Goal: Task Accomplishment & Management: Use online tool/utility

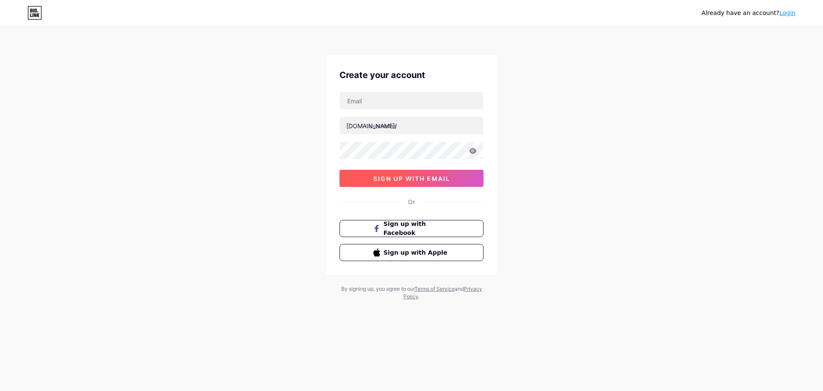
click at [448, 176] on span "sign up with email" at bounding box center [412, 178] width 77 height 7
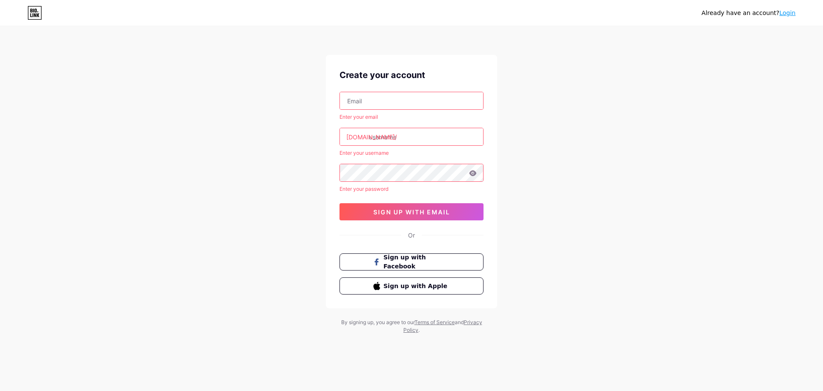
click at [432, 96] on input "text" at bounding box center [411, 100] width 143 height 17
paste input "[EMAIL_ADDRESS][DOMAIN_NAME]"
type input "[EMAIL_ADDRESS][DOMAIN_NAME]"
click at [388, 139] on input "text" at bounding box center [411, 136] width 143 height 17
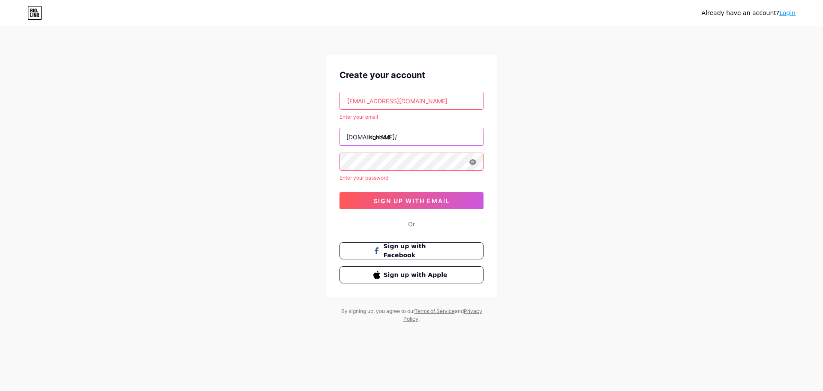
type input "nono4d"
click at [562, 127] on div "Already have an account? Login Create your account [EMAIL_ADDRESS][DOMAIN_NAME]…" at bounding box center [411, 175] width 823 height 350
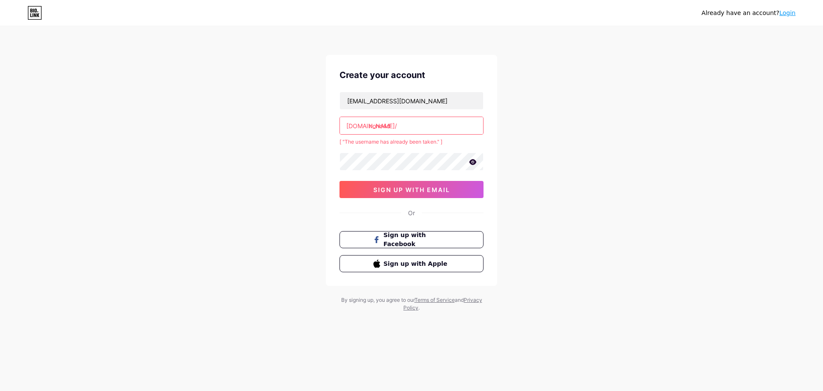
click at [470, 164] on icon at bounding box center [473, 162] width 8 height 6
click at [402, 121] on input "nono4d" at bounding box center [411, 125] width 143 height 17
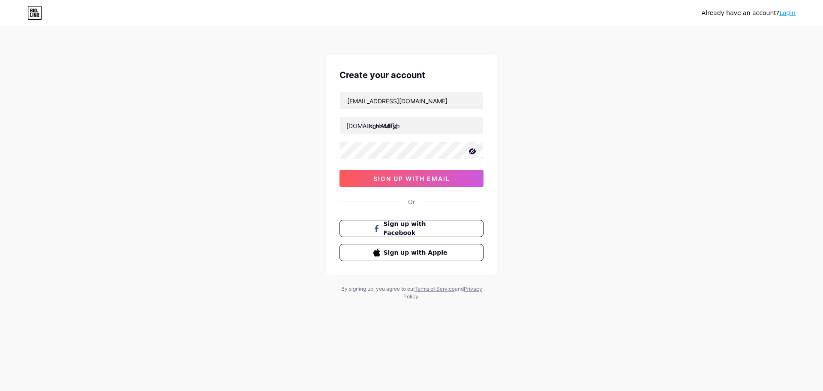
click at [629, 163] on div "Already have an account? Login Create your account [EMAIL_ADDRESS][DOMAIN_NAME]…" at bounding box center [411, 164] width 823 height 328
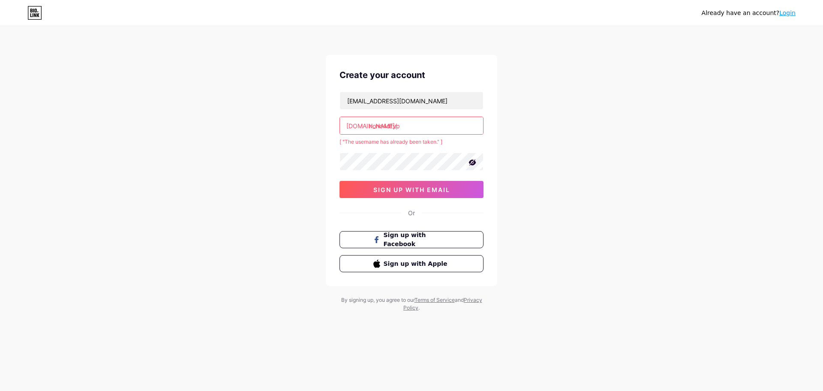
click at [451, 177] on div "[EMAIL_ADDRESS][DOMAIN_NAME] [DOMAIN_NAME]/ nono4dfyp [ "The username has alrea…" at bounding box center [412, 145] width 144 height 106
click at [436, 133] on input "nono4dfyp" at bounding box center [411, 125] width 143 height 17
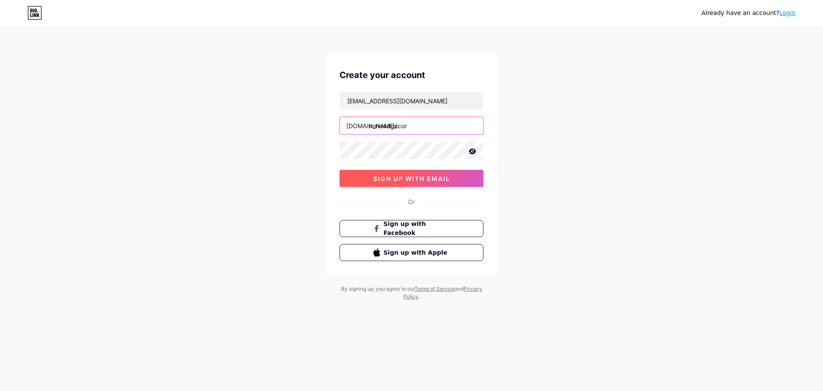
type input "nono4dgacor"
click at [441, 181] on span "sign up with email" at bounding box center [412, 178] width 77 height 7
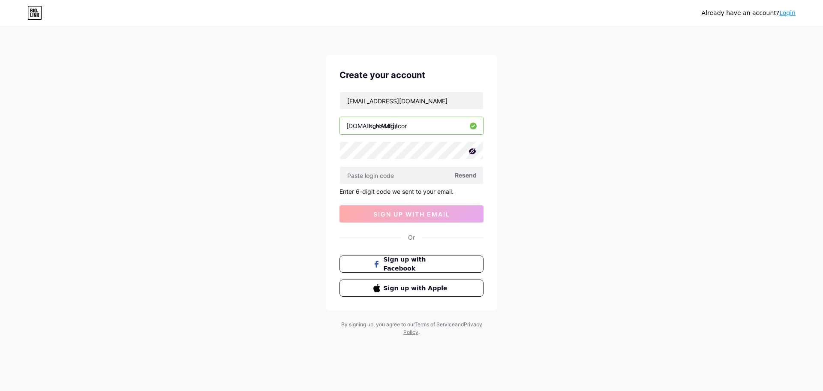
click at [459, 176] on span "Resend" at bounding box center [466, 175] width 22 height 9
click at [349, 101] on input "[EMAIL_ADDRESS][DOMAIN_NAME]" at bounding box center [411, 100] width 143 height 17
click at [349, 102] on input "[EMAIL_ADDRESS][DOMAIN_NAME]" at bounding box center [411, 100] width 143 height 17
click at [551, 124] on div "Already have an account? Login Create your account [EMAIL_ADDRESS][DOMAIN_NAME]…" at bounding box center [411, 182] width 823 height 364
click at [399, 177] on input "text" at bounding box center [411, 175] width 143 height 17
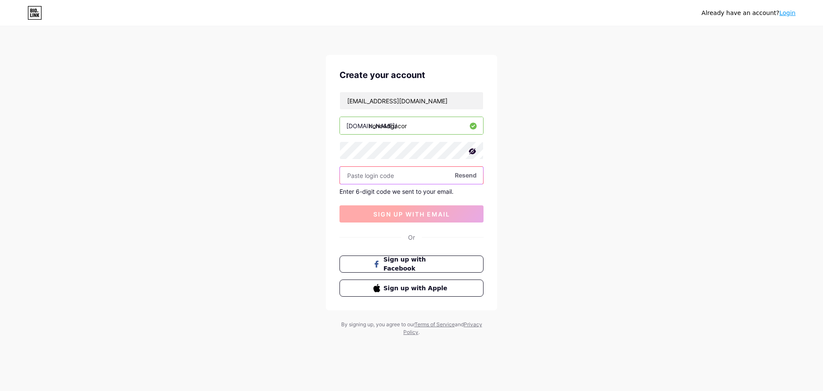
paste input "162139"
type input "162139"
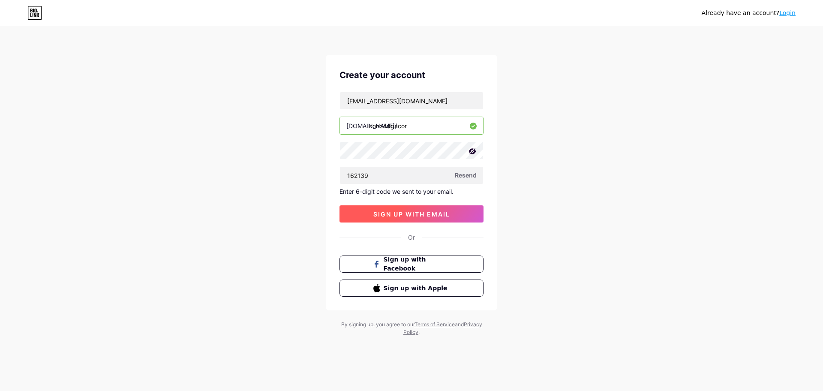
click at [421, 214] on span "sign up with email" at bounding box center [412, 214] width 77 height 7
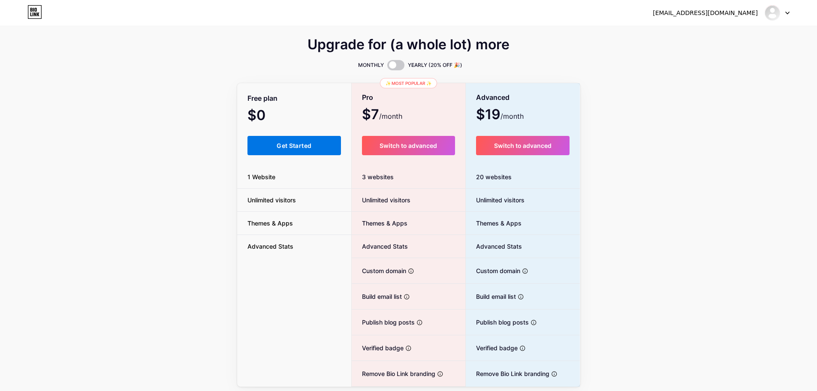
click at [318, 145] on button "Get Started" at bounding box center [294, 145] width 94 height 19
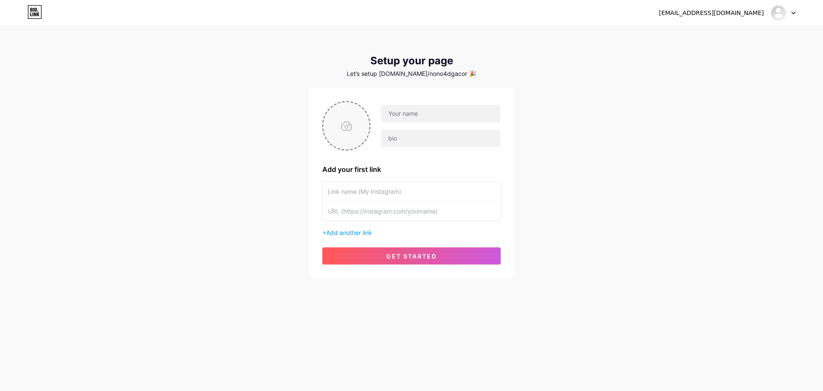
click at [349, 124] on input "file" at bounding box center [346, 126] width 46 height 48
type input "C:\fakepath\avatars-nxE6UhlxG4JQzbKo-2DcBaA-t240x240.jpg"
click at [417, 114] on input "text" at bounding box center [440, 113] width 119 height 17
type input "NONO4D"
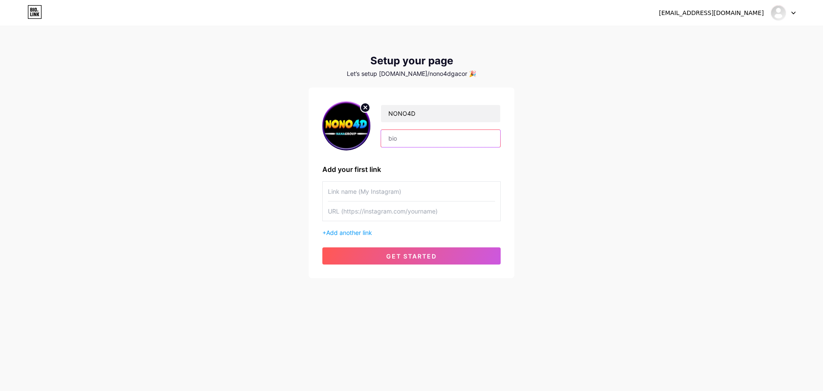
click at [416, 135] on input "text" at bounding box center [440, 138] width 119 height 17
type input "S"
type input "SITUS PALING CUAN AUTO MENANG BESAR"
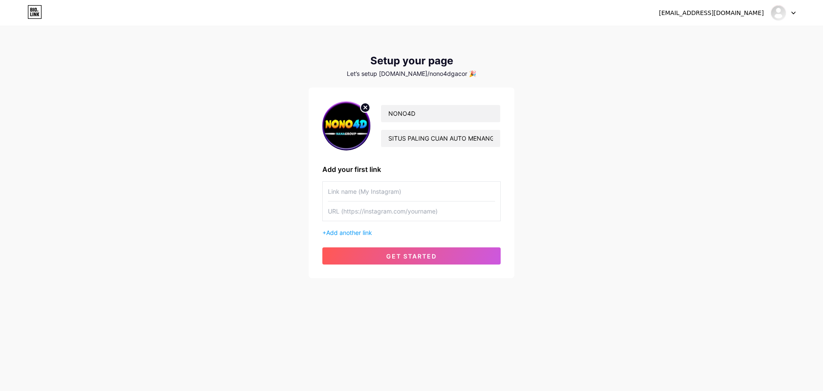
click at [404, 193] on input "text" at bounding box center [411, 191] width 167 height 19
click at [410, 225] on div "+ Add another link" at bounding box center [411, 209] width 178 height 56
click at [380, 194] on input "text" at bounding box center [411, 191] width 167 height 19
paste input "[URL][DOMAIN_NAME]"
type input "[URL][DOMAIN_NAME]"
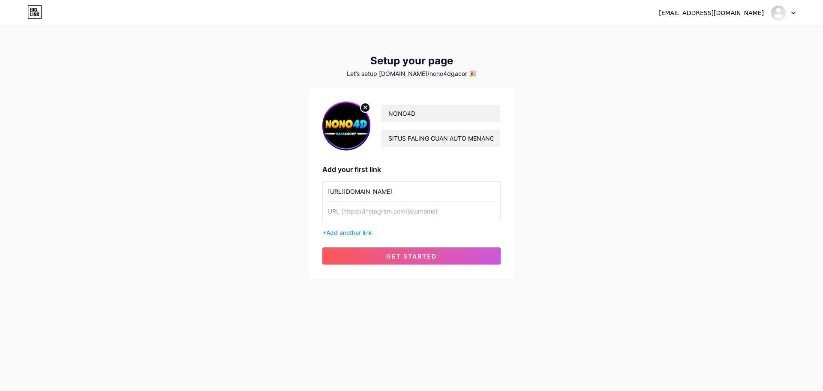
click at [364, 214] on input "text" at bounding box center [411, 211] width 167 height 19
paste input "[URL][DOMAIN_NAME]"
type input "[URL][DOMAIN_NAME]"
click at [373, 194] on input "[URL][DOMAIN_NAME]" at bounding box center [411, 191] width 167 height 19
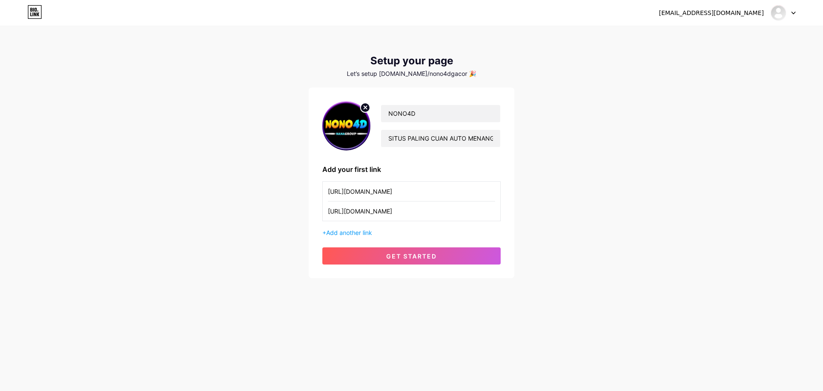
click at [373, 194] on input "[URL][DOMAIN_NAME]" at bounding box center [411, 191] width 167 height 19
type input "l"
type input "LINK [PERSON_NAME] TERPERCAYA"
click at [416, 232] on div "+ Add another link" at bounding box center [411, 232] width 178 height 9
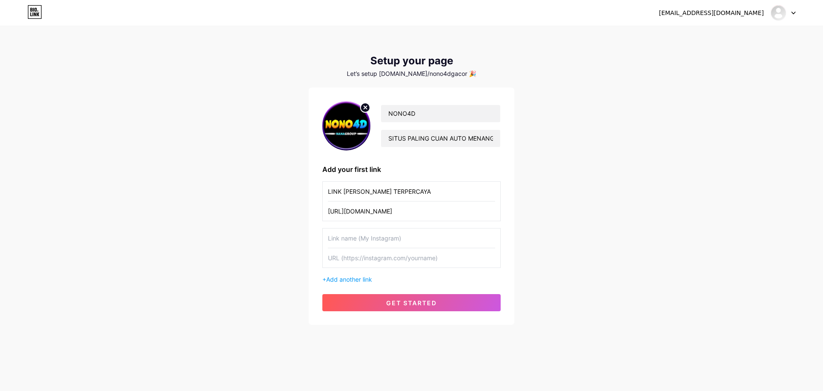
click at [377, 241] on input "text" at bounding box center [411, 238] width 167 height 19
type input "l"
type input "LINK DAFTAR 1"
click at [409, 260] on input "text" at bounding box center [411, 257] width 167 height 19
paste input "[URL][DOMAIN_NAME]"
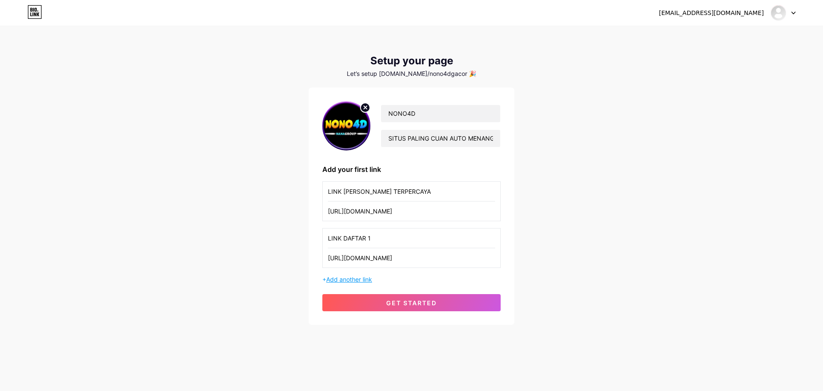
type input "[URL][DOMAIN_NAME]"
click at [335, 283] on span "Add another link" at bounding box center [349, 279] width 46 height 7
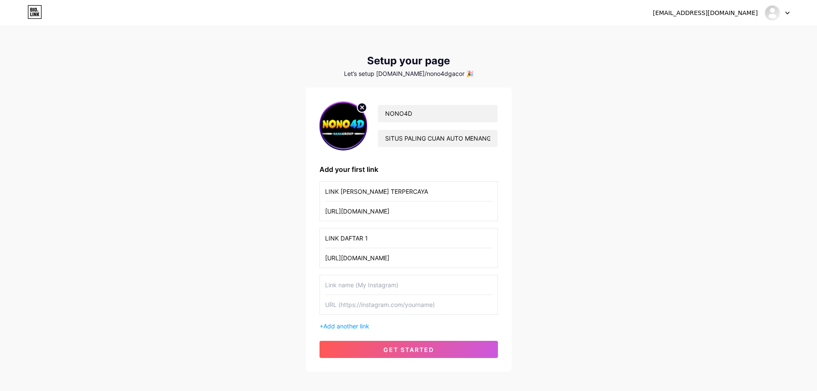
click at [376, 294] on input "text" at bounding box center [408, 284] width 167 height 19
type input "l"
type input "LINK DAFTAR 2"
click at [388, 300] on input "text" at bounding box center [408, 304] width 167 height 19
paste input "[URL][DOMAIN_NAME]"
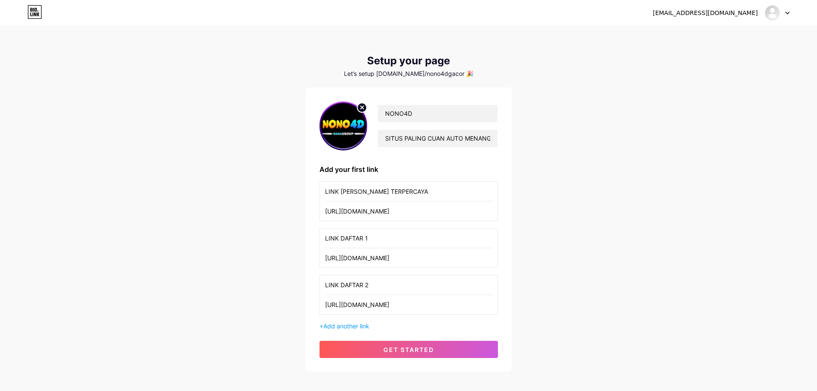
type input "[URL][DOMAIN_NAME]"
click at [430, 325] on div "+ Add another link" at bounding box center [408, 326] width 178 height 9
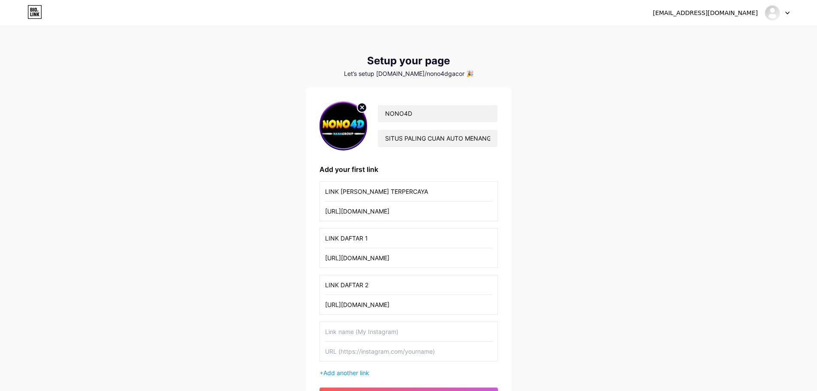
click at [366, 334] on input "text" at bounding box center [408, 331] width 167 height 19
type input "p"
type input "PROMO NONO4D"
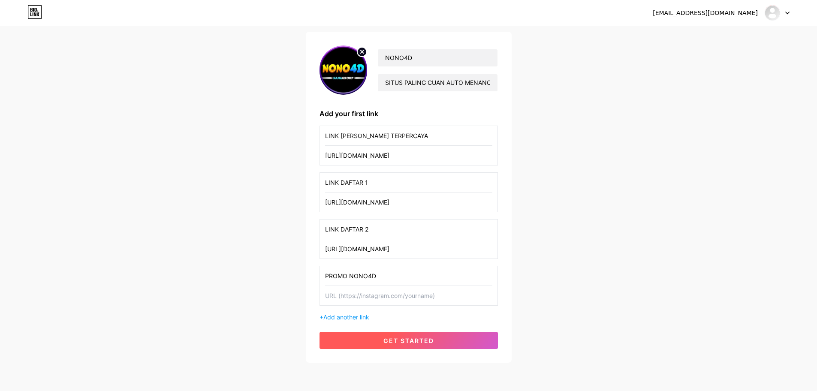
scroll to position [89, 0]
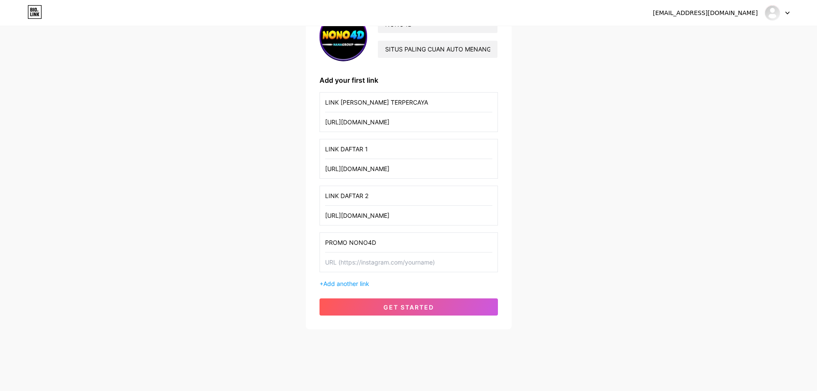
click at [380, 261] on input "text" at bounding box center [408, 262] width 167 height 19
paste input "[URL][DOMAIN_NAME]"
type input "[URL][DOMAIN_NAME]"
click at [349, 285] on span "Add another link" at bounding box center [346, 283] width 46 height 7
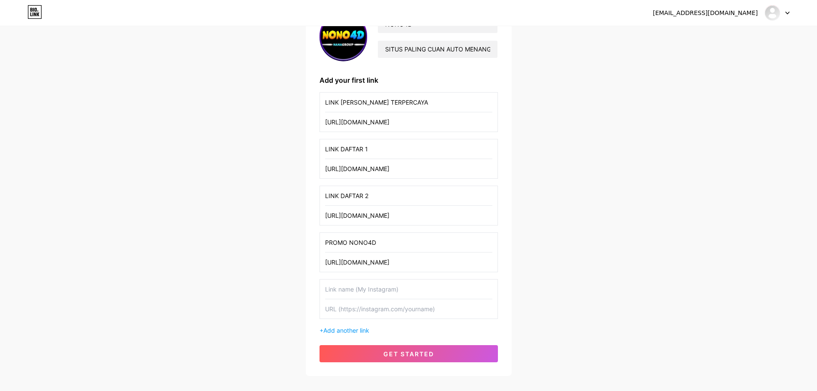
click at [376, 292] on input "text" at bounding box center [408, 289] width 167 height 19
type input "t"
type input "RTP NONO4D"
click at [345, 308] on input "text" at bounding box center [408, 308] width 167 height 19
paste input "[URL][DOMAIN_NAME]"
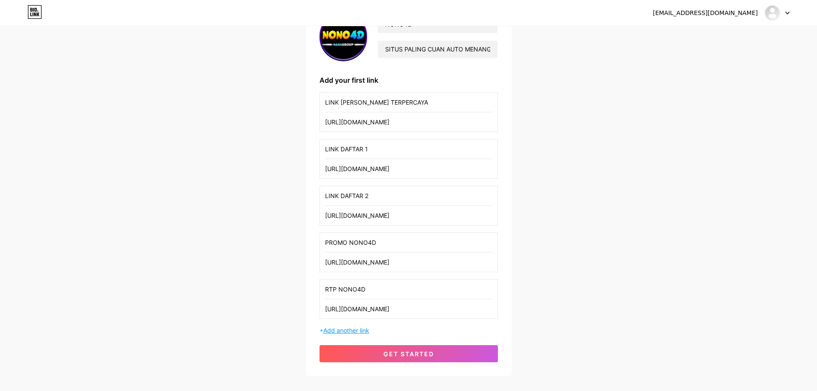
type input "[URL][DOMAIN_NAME]"
click at [356, 331] on span "Add another link" at bounding box center [346, 330] width 46 height 7
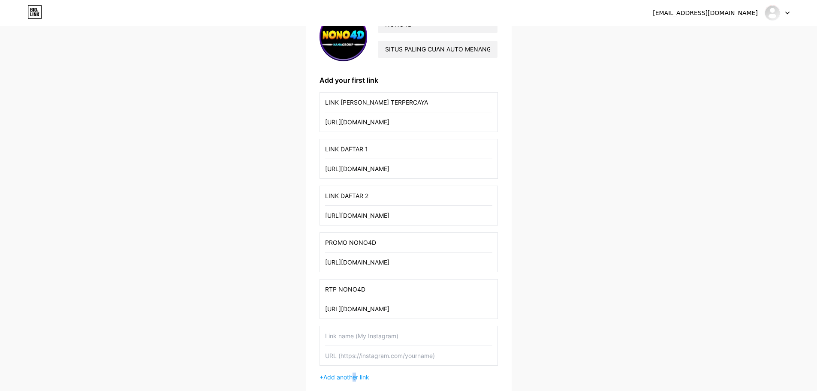
click at [436, 336] on input "text" at bounding box center [408, 335] width 167 height 19
type input "s"
type input "TELEGRAM NONO4D"
click at [349, 356] on input "text" at bounding box center [408, 355] width 167 height 19
paste input "[URL][DOMAIN_NAME]"
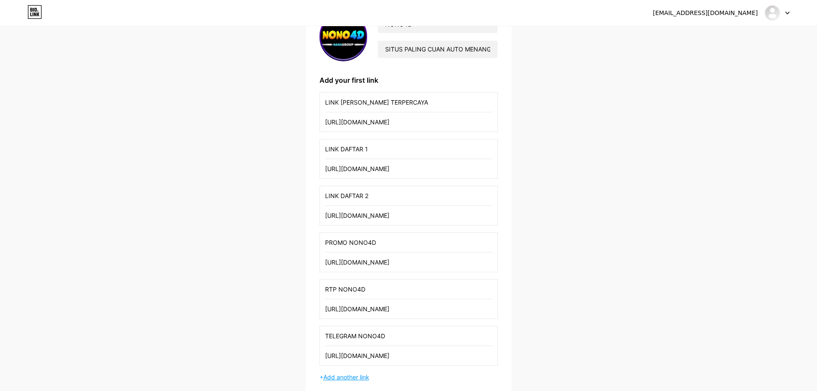
type input "[URL][DOMAIN_NAME]"
click at [354, 376] on span "Add another link" at bounding box center [346, 377] width 46 height 7
click at [397, 379] on input "text" at bounding box center [408, 382] width 167 height 19
type input "f"
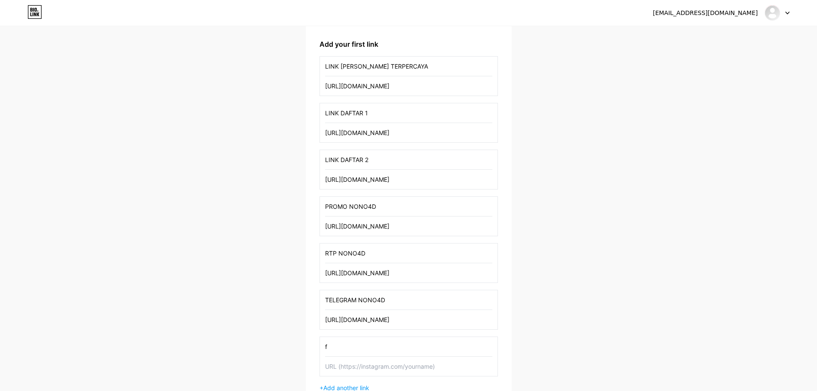
scroll to position [175, 0]
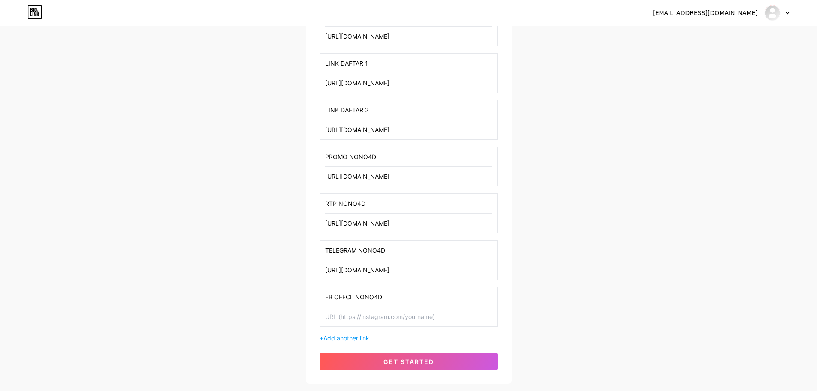
type input "FB OFFCL NONO4D"
click at [411, 326] on input "text" at bounding box center [408, 316] width 167 height 19
paste input "[URL][DOMAIN_NAME]"
type input "[URL][DOMAIN_NAME]"
click at [407, 336] on div "+ Add another link" at bounding box center [408, 338] width 178 height 9
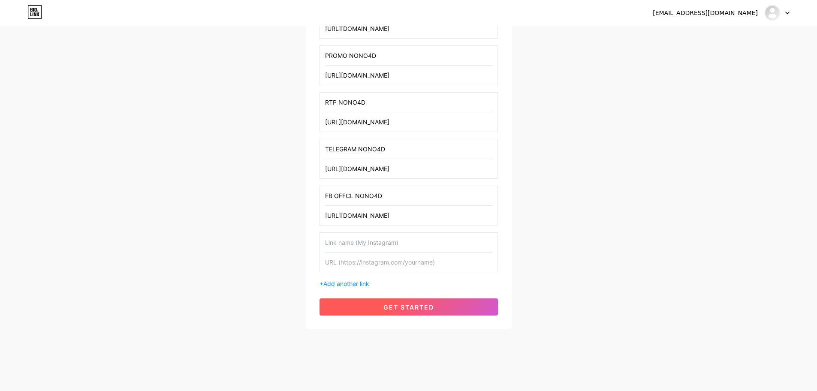
click at [380, 306] on button "get started" at bounding box center [408, 306] width 178 height 17
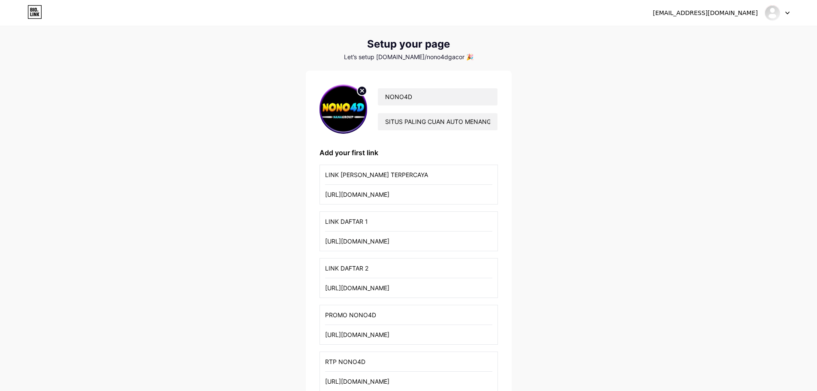
scroll to position [15, 0]
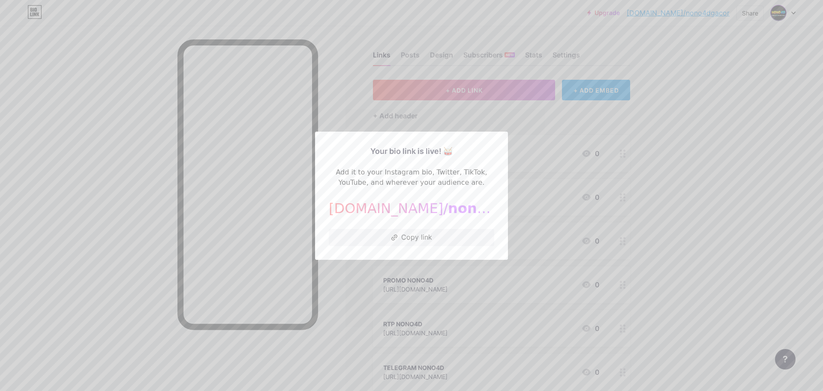
click at [459, 207] on span "nono4dgacor" at bounding box center [498, 208] width 101 height 16
drag, startPoint x: 459, startPoint y: 207, endPoint x: 569, endPoint y: 127, distance: 136.3
click at [459, 207] on span "nono4dgacor" at bounding box center [498, 208] width 101 height 16
copy div "[DOMAIN_NAME]/ nono4dgacor"
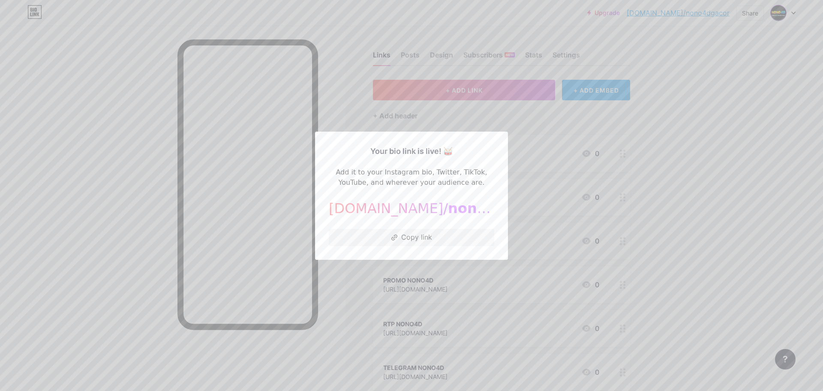
drag, startPoint x: 701, startPoint y: 114, endPoint x: 666, endPoint y: 115, distance: 34.3
click at [701, 115] on div at bounding box center [411, 195] width 823 height 391
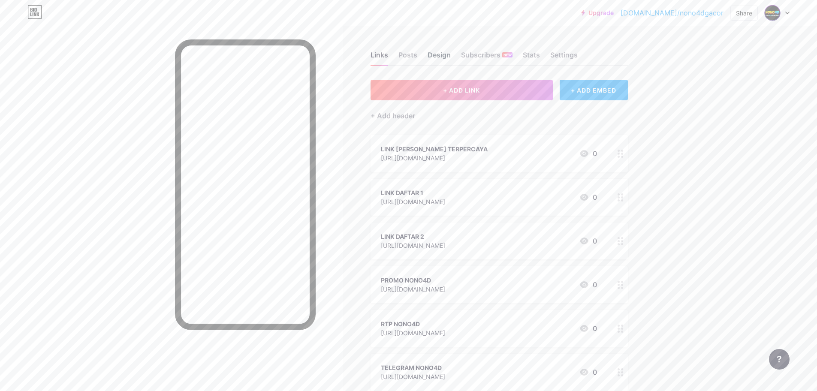
click at [440, 53] on div "Design" at bounding box center [439, 57] width 23 height 15
click at [445, 60] on div "Design" at bounding box center [439, 57] width 23 height 15
click at [414, 60] on div "Posts" at bounding box center [407, 57] width 19 height 15
click at [437, 52] on div "Design" at bounding box center [439, 57] width 23 height 15
click at [489, 60] on div "Subscribers NEW" at bounding box center [486, 57] width 51 height 15
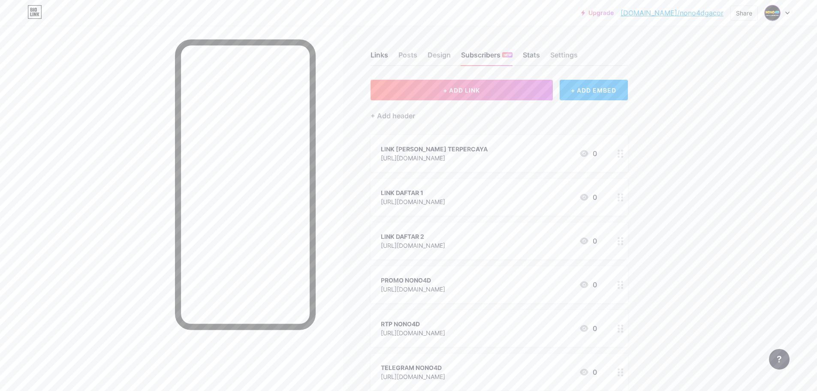
click at [540, 56] on div "Stats" at bounding box center [531, 57] width 17 height 15
click at [559, 54] on div "Settings" at bounding box center [563, 57] width 27 height 15
click at [723, 93] on div "Upgrade [DOMAIN_NAME]/nono4d... [DOMAIN_NAME]/nono4dgacor Share Switch accounts…" at bounding box center [408, 267] width 817 height 534
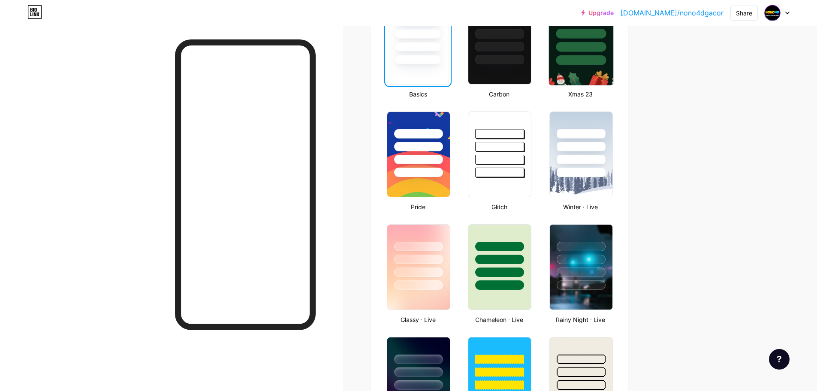
scroll to position [515, 0]
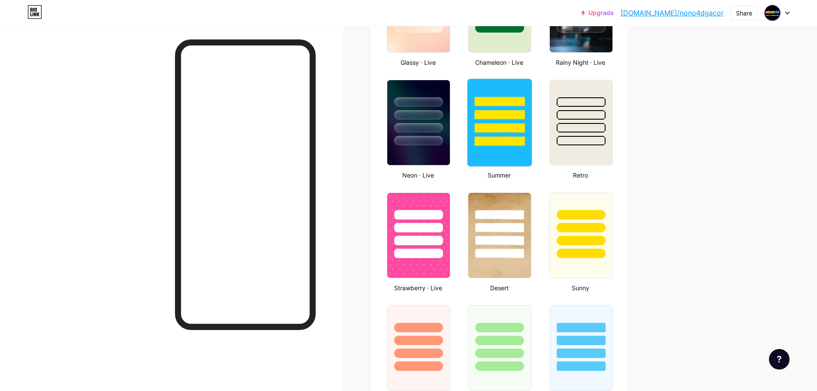
click at [485, 147] on div at bounding box center [499, 122] width 65 height 88
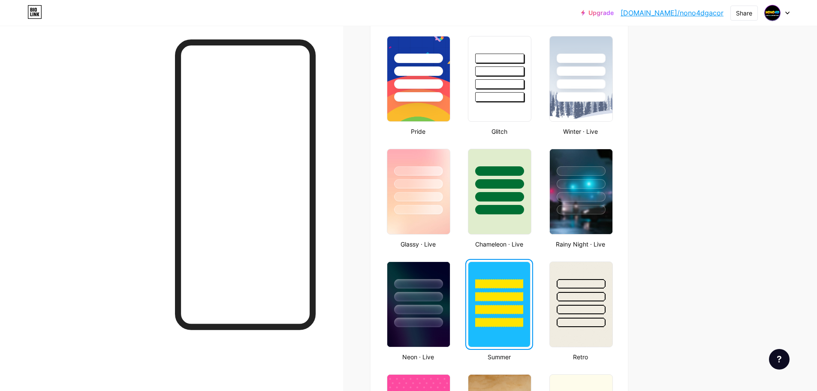
scroll to position [208, 0]
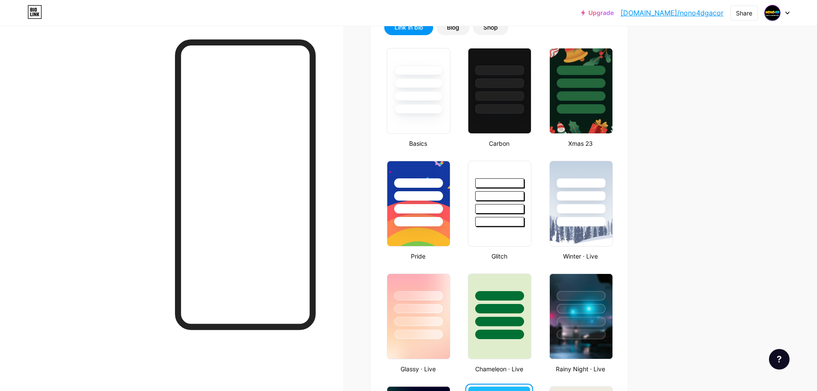
click at [676, 7] on div "Upgrade bio.link/nono4d... bio.link/nono4dgacor" at bounding box center [652, 12] width 142 height 15
click at [682, 21] on div "Upgrade bio.link/nono4d... bio.link/nono4dgacor Share Switch accounts NONO4D bi…" at bounding box center [408, 13] width 817 height 26
click at [675, 18] on link "[DOMAIN_NAME]/nono4dgacor" at bounding box center [672, 13] width 103 height 10
